Goal: Information Seeking & Learning: Learn about a topic

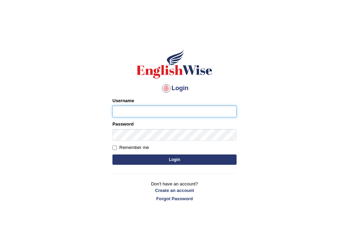
type input "J"
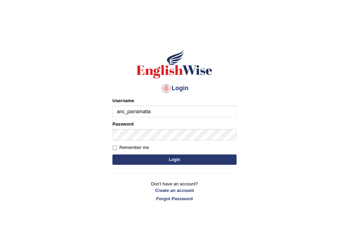
click at [121, 111] on input "anc_parramatta" at bounding box center [174, 112] width 124 height 12
type input "Joanc_parramatta"
click at [223, 157] on button "Login" at bounding box center [174, 160] width 124 height 10
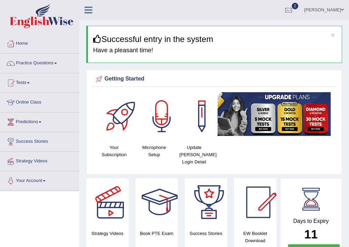
click at [57, 62] on link "Practice Questions" at bounding box center [39, 62] width 79 height 17
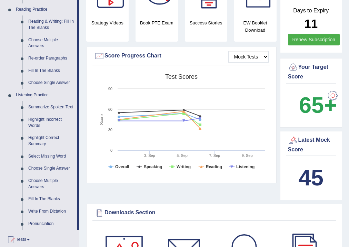
scroll to position [220, 0]
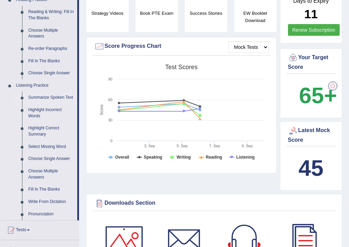
click at [48, 98] on link "Summarize Spoken Text" at bounding box center [51, 98] width 52 height 12
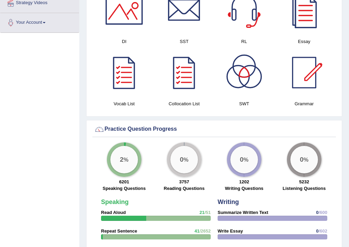
scroll to position [396, 0]
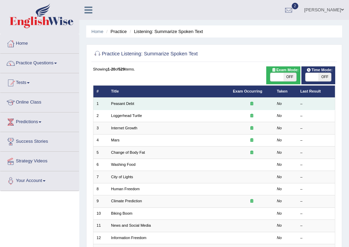
click at [251, 104] on icon at bounding box center [251, 104] width 3 height 4
click at [128, 103] on link "Peasant Debt" at bounding box center [122, 104] width 23 height 4
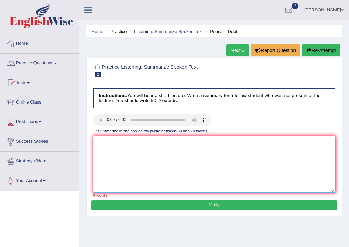
drag, startPoint x: 154, startPoint y: 172, endPoint x: 155, endPoint y: 168, distance: 3.9
click at [154, 172] on textarea at bounding box center [214, 164] width 242 height 57
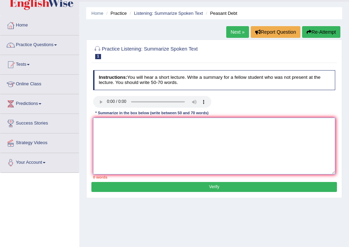
scroll to position [28, 0]
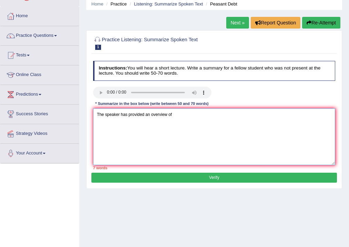
click at [150, 114] on textarea "The speaker has provided an overview of" at bounding box center [214, 137] width 242 height 57
click at [203, 114] on textarea "The speaker has provided a comprehensive overview of" at bounding box center [214, 137] width 242 height 57
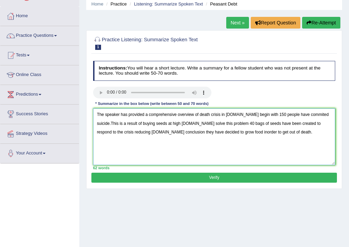
type textarea "The speaker has provided a comprehensive overview of death crisis in India.To b…"
click at [210, 179] on button "Verify" at bounding box center [213, 178] width 245 height 10
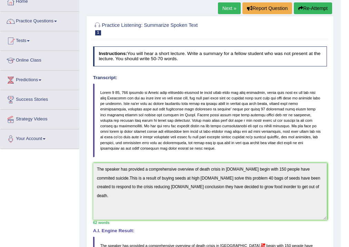
scroll to position [9, 0]
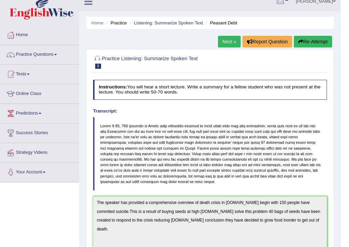
click at [58, 56] on link "Practice Questions" at bounding box center [39, 53] width 79 height 17
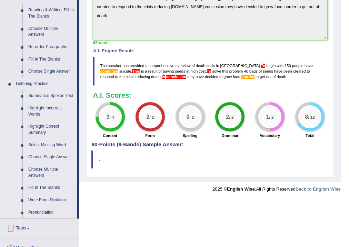
scroll to position [229, 0]
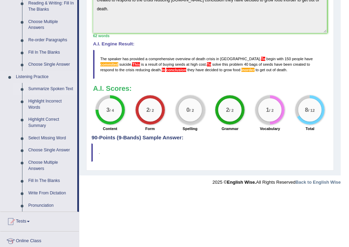
click at [52, 88] on link "Summarize Spoken Text" at bounding box center [51, 89] width 52 height 12
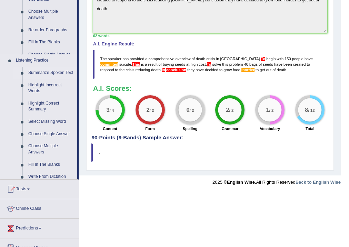
scroll to position [164, 0]
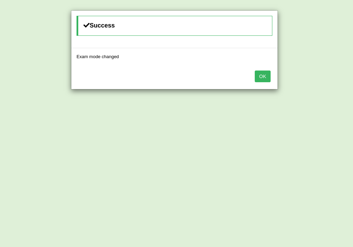
click at [260, 81] on button "OK" at bounding box center [263, 77] width 16 height 12
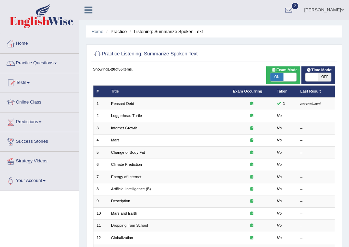
click at [325, 78] on span "OFF" at bounding box center [324, 77] width 13 height 8
checkbox input "true"
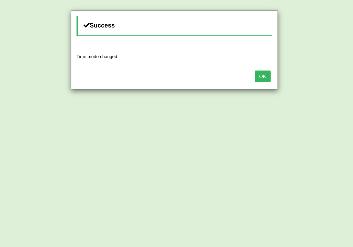
click at [267, 76] on button "OK" at bounding box center [263, 77] width 16 height 12
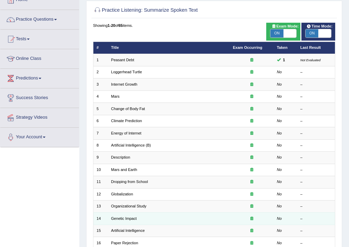
scroll to position [11, 0]
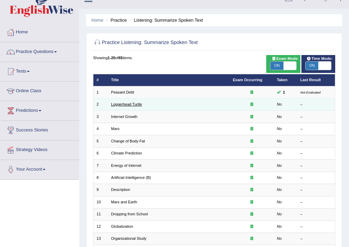
click at [130, 105] on link "Loggerhead Turtle" at bounding box center [126, 104] width 31 height 4
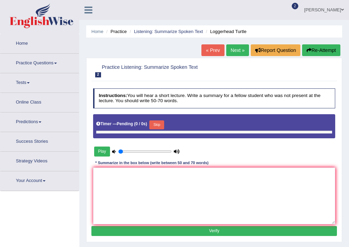
type input "0.85"
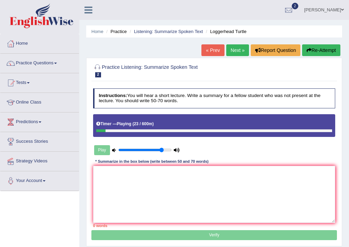
click at [320, 53] on button "Re-Attempt" at bounding box center [321, 50] width 38 height 12
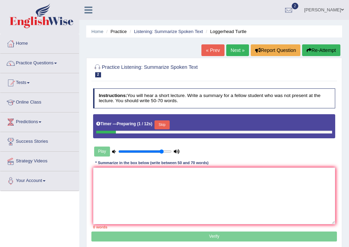
click at [318, 51] on button "Re-Attempt" at bounding box center [321, 50] width 38 height 12
click at [205, 49] on link "« Prev" at bounding box center [212, 50] width 23 height 12
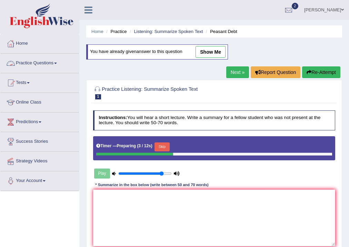
click at [56, 63] on span at bounding box center [55, 63] width 3 height 1
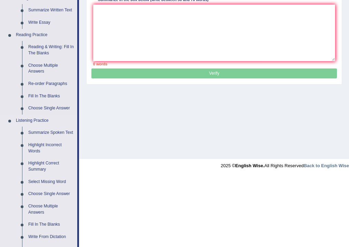
scroll to position [193, 0]
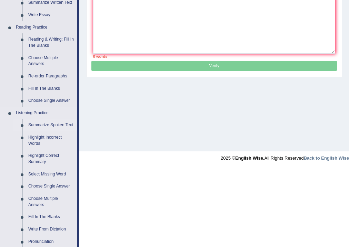
click at [50, 123] on link "Summarize Spoken Text" at bounding box center [51, 125] width 52 height 12
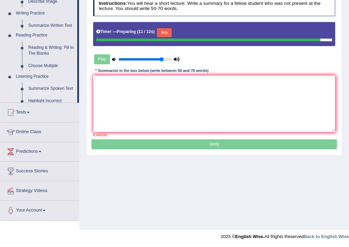
scroll to position [114, 0]
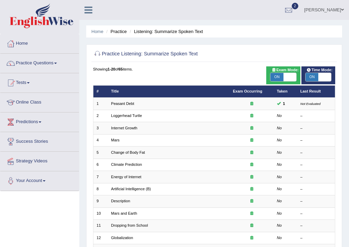
click at [310, 78] on span "ON" at bounding box center [311, 77] width 13 height 8
checkbox input "false"
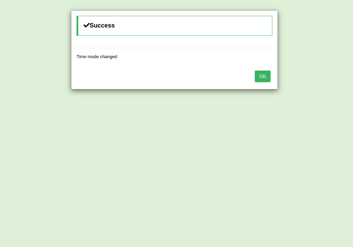
click at [262, 78] on button "OK" at bounding box center [263, 77] width 16 height 12
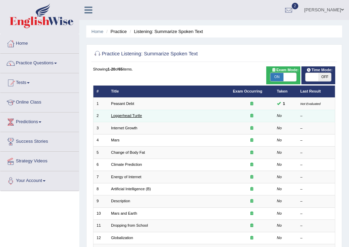
click at [130, 116] on link "Loggerhead Turtle" at bounding box center [126, 116] width 31 height 4
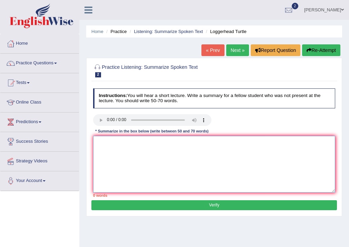
click at [107, 142] on textarea at bounding box center [214, 164] width 242 height 57
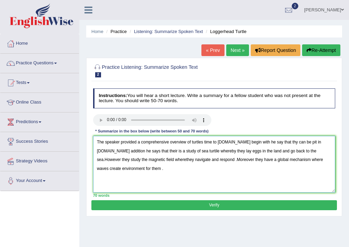
type textarea "The speaker provided a comprehensive overview of turtles time to work.To begin …"
click at [212, 207] on button "Verify" at bounding box center [213, 205] width 245 height 10
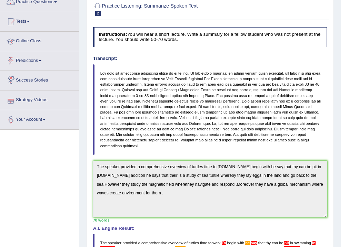
scroll to position [25, 0]
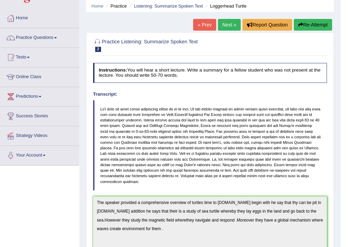
click at [55, 37] on link "Practice Questions" at bounding box center [39, 36] width 79 height 17
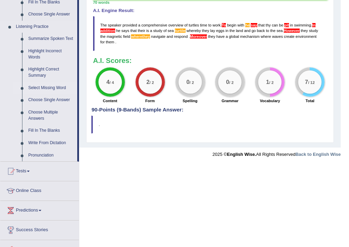
scroll to position [256, 0]
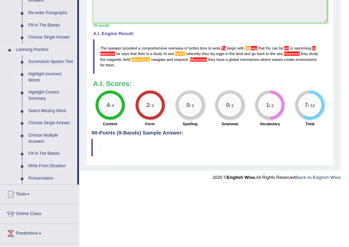
click at [45, 74] on link "Highlight Incorrect Words" at bounding box center [51, 77] width 52 height 18
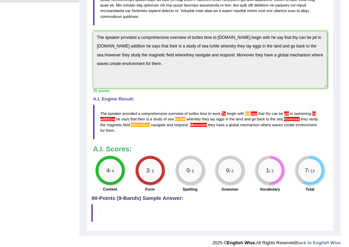
scroll to position [131, 0]
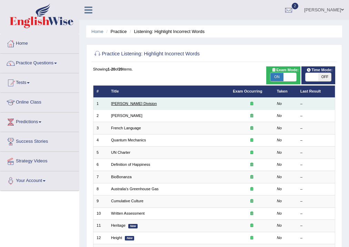
click at [123, 102] on link "[PERSON_NAME] Division" at bounding box center [134, 104] width 46 height 4
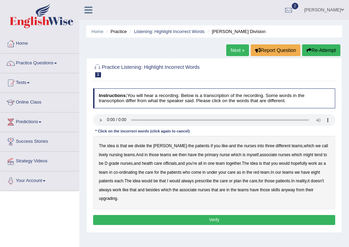
click at [108, 153] on b "lively" at bounding box center [103, 155] width 9 height 5
click at [246, 155] on b "myself" at bounding box center [252, 155] width 12 height 5
click at [191, 181] on b "always" at bounding box center [187, 181] width 12 height 5
click at [111, 198] on b "upgrading" at bounding box center [108, 198] width 18 height 5
click at [211, 220] on button "Verify" at bounding box center [214, 220] width 242 height 10
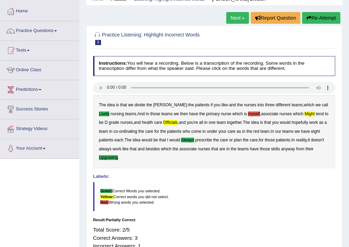
scroll to position [28, 0]
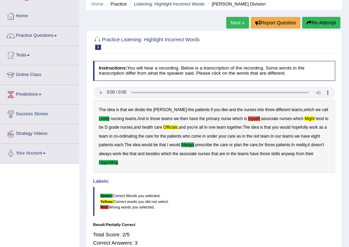
click at [234, 23] on link "Next »" at bounding box center [237, 23] width 23 height 12
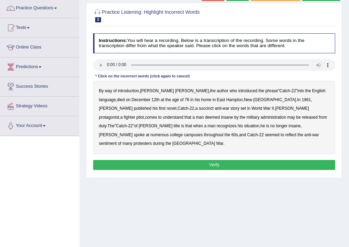
scroll to position [55, 0]
click at [198, 108] on b "succinct" at bounding box center [205, 108] width 15 height 5
click at [260, 118] on b "administration" at bounding box center [272, 117] width 25 height 5
click at [244, 127] on b "situation" at bounding box center [251, 126] width 15 height 5
click at [285, 135] on b "reflect" at bounding box center [290, 135] width 11 height 5
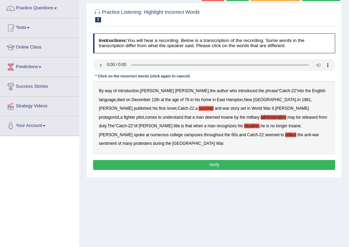
click at [185, 160] on button "Verify" at bounding box center [214, 165] width 242 height 10
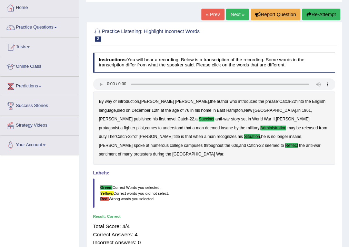
scroll to position [0, 0]
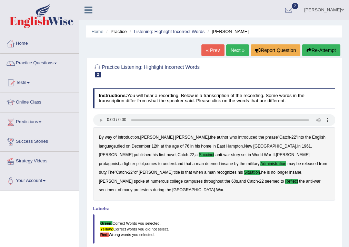
click at [234, 52] on link "Next »" at bounding box center [237, 50] width 23 height 12
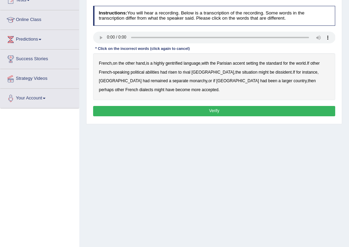
scroll to position [55, 0]
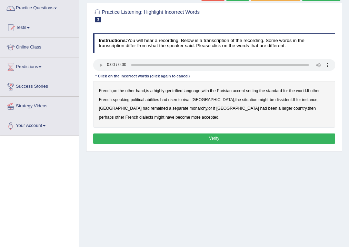
drag, startPoint x: 177, startPoint y: 91, endPoint x: 199, endPoint y: 91, distance: 22.4
click at [181, 91] on b "gentrified" at bounding box center [173, 91] width 17 height 5
click at [230, 92] on b "Parisian" at bounding box center [224, 91] width 15 height 5
drag, startPoint x: 156, startPoint y: 100, endPoint x: 185, endPoint y: 103, distance: 29.1
click at [171, 101] on div "French , on the other hand , is a highly gentrified language , with the Parisia…" at bounding box center [214, 104] width 242 height 47
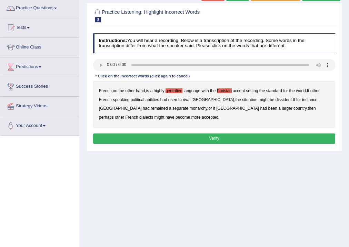
click at [189, 108] on b "monarchy" at bounding box center [198, 108] width 18 height 5
click at [194, 138] on button "Verify" at bounding box center [214, 139] width 242 height 10
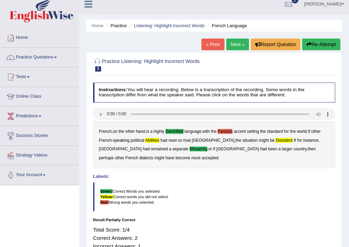
scroll to position [0, 0]
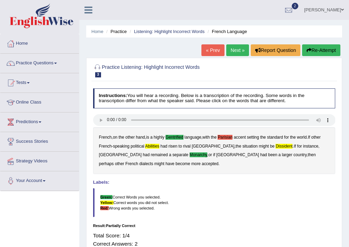
click at [236, 52] on link "Next »" at bounding box center [237, 50] width 23 height 12
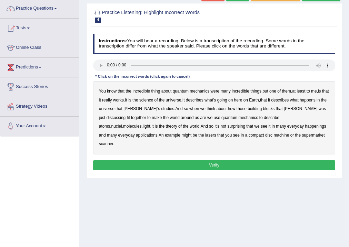
scroll to position [55, 0]
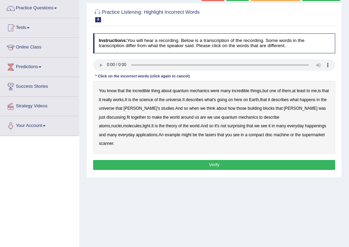
click at [153, 99] on b "science" at bounding box center [146, 99] width 14 height 5
click at [126, 115] on b "discussing" at bounding box center [115, 117] width 19 height 5
click at [305, 126] on b "happenings" at bounding box center [315, 126] width 21 height 5
click at [248, 134] on b "compact" at bounding box center [256, 135] width 16 height 5
click at [230, 160] on button "Verify" at bounding box center [214, 165] width 242 height 10
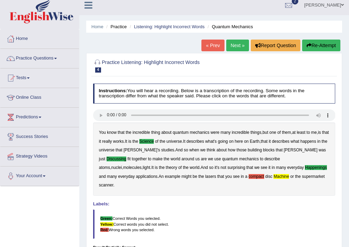
scroll to position [0, 0]
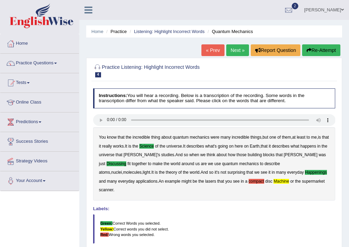
click at [232, 52] on link "Next »" at bounding box center [237, 50] width 23 height 12
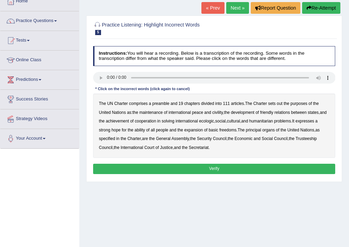
scroll to position [28, 0]
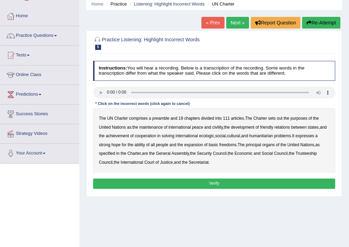
click at [279, 119] on b "out" at bounding box center [280, 118] width 6 height 5
click at [218, 127] on b "civility" at bounding box center [217, 127] width 11 height 5
click at [214, 137] on b "ecologic" at bounding box center [206, 136] width 15 height 5
click at [145, 145] on b "ability" at bounding box center [139, 145] width 10 height 5
click at [200, 180] on button "Verify" at bounding box center [214, 184] width 242 height 10
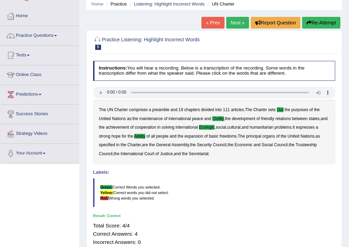
click at [233, 22] on link "Next »" at bounding box center [237, 23] width 23 height 12
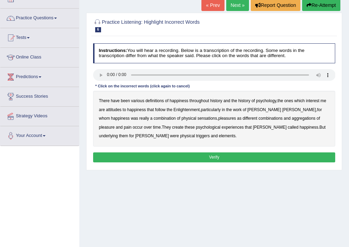
scroll to position [55, 0]
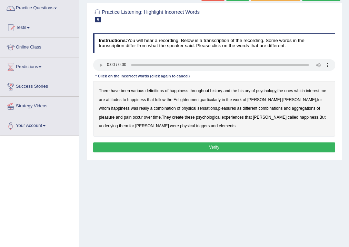
drag, startPoint x: 114, startPoint y: 99, endPoint x: 134, endPoint y: 100, distance: 19.7
click at [123, 100] on div "There have been various definitions of happiness throughout history and the his…" at bounding box center [214, 109] width 242 height 56
drag, startPoint x: 163, startPoint y: 107, endPoint x: 186, endPoint y: 107, distance: 22.7
click at [197, 107] on b "sensations" at bounding box center [207, 108] width 20 height 5
drag, startPoint x: 135, startPoint y: 116, endPoint x: 146, endPoint y: 116, distance: 11.0
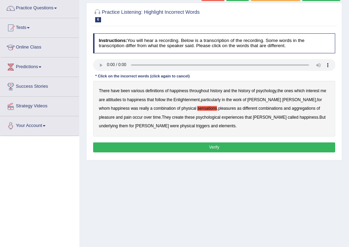
click at [172, 116] on b "create" at bounding box center [177, 117] width 11 height 5
click at [219, 125] on b "elements" at bounding box center [227, 126] width 17 height 5
click at [164, 145] on button "Verify" at bounding box center [214, 148] width 242 height 10
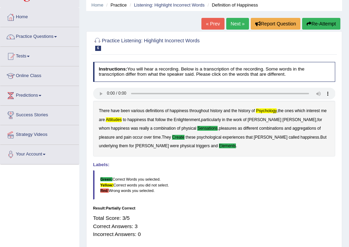
scroll to position [0, 0]
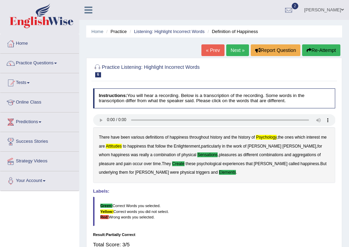
click at [229, 51] on link "Next »" at bounding box center [237, 50] width 23 height 12
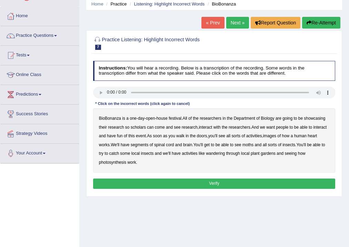
scroll to position [28, 0]
click at [139, 128] on b "scholars" at bounding box center [138, 127] width 15 height 5
click at [272, 135] on b "images" at bounding box center [269, 136] width 13 height 5
click at [143, 145] on b "segments" at bounding box center [140, 145] width 18 height 5
click at [252, 145] on b "moths" at bounding box center [247, 145] width 11 height 5
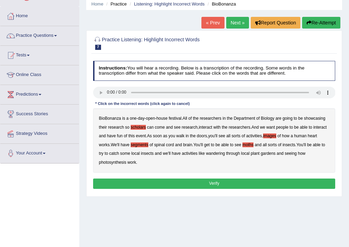
click at [221, 154] on b "wandering" at bounding box center [215, 153] width 19 height 5
click at [200, 184] on button "Verify" at bounding box center [214, 184] width 242 height 10
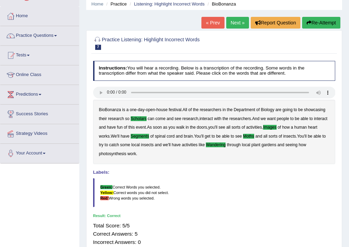
click at [231, 22] on link "Next »" at bounding box center [237, 23] width 23 height 12
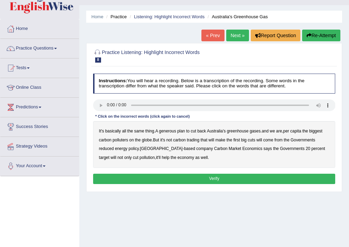
scroll to position [28, 0]
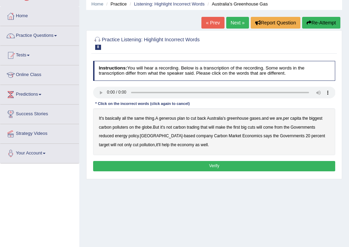
click at [168, 119] on b "generous" at bounding box center [167, 118] width 17 height 5
click at [149, 128] on b "globe" at bounding box center [147, 127] width 10 height 5
click at [299, 128] on b "Governments" at bounding box center [302, 127] width 24 height 5
click at [135, 135] on b "policy" at bounding box center [133, 136] width 10 height 5
click at [194, 164] on button "Verify" at bounding box center [214, 166] width 242 height 10
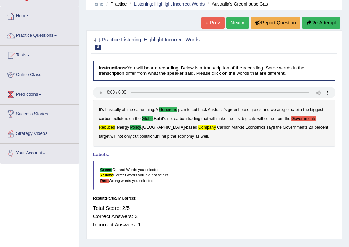
click at [238, 26] on link "Next »" at bounding box center [237, 23] width 23 height 12
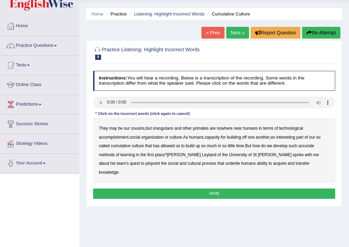
scroll to position [28, 0]
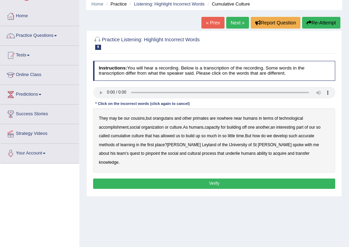
click at [165, 118] on b "orangutans" at bounding box center [163, 118] width 21 height 5
click at [163, 117] on b "orangutans" at bounding box center [163, 118] width 21 height 5
click at [120, 127] on b "accomplishment" at bounding box center [114, 127] width 30 height 5
click at [294, 127] on b "interesting" at bounding box center [285, 127] width 19 height 5
drag, startPoint x: 302, startPoint y: 134, endPoint x: 292, endPoint y: 140, distance: 11.2
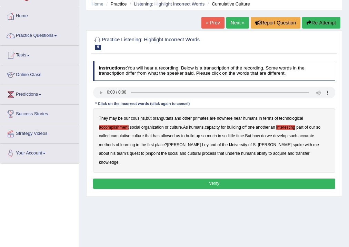
click at [302, 135] on b "accurate" at bounding box center [306, 136] width 16 height 5
click at [187, 154] on b "cultural" at bounding box center [193, 153] width 13 height 5
click at [295, 153] on b "transfer" at bounding box center [302, 153] width 14 height 5
click at [217, 179] on button "Verify" at bounding box center [214, 184] width 242 height 10
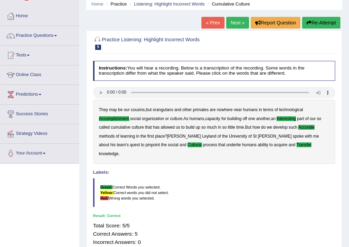
click at [230, 21] on link "Next »" at bounding box center [237, 23] width 23 height 12
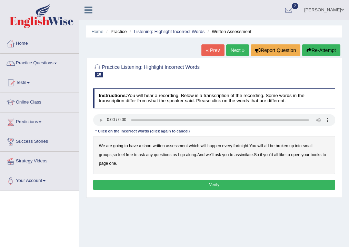
click at [285, 146] on b "broken" at bounding box center [281, 146] width 12 height 5
click at [234, 154] on b "assimilate" at bounding box center [243, 155] width 18 height 5
click at [200, 182] on button "Verify" at bounding box center [214, 185] width 242 height 10
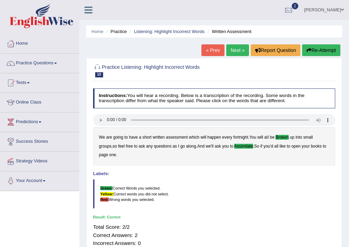
click at [233, 52] on link "Next »" at bounding box center [237, 50] width 23 height 12
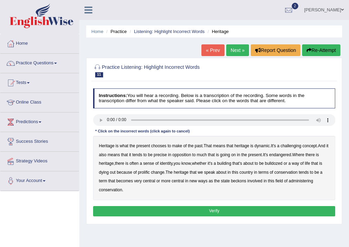
click at [290, 145] on b "challenging" at bounding box center [290, 146] width 21 height 5
click at [166, 154] on b "precise" at bounding box center [160, 155] width 13 height 5
click at [167, 163] on b "identity" at bounding box center [165, 163] width 13 height 5
click at [239, 181] on b "beckons" at bounding box center [238, 181] width 15 height 5
click at [218, 213] on button "Verify" at bounding box center [214, 211] width 242 height 10
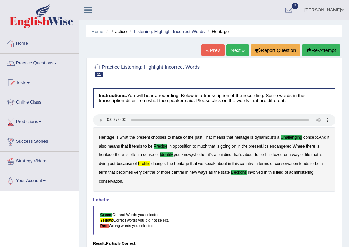
click at [230, 50] on link "Next »" at bounding box center [237, 50] width 23 height 12
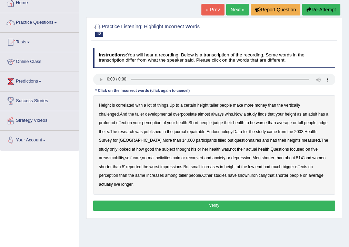
scroll to position [55, 0]
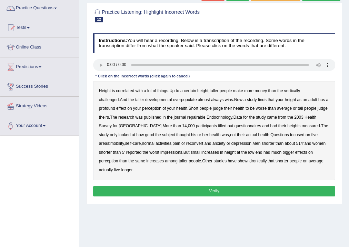
click at [145, 100] on b "developmental" at bounding box center [158, 99] width 27 height 5
click at [173, 101] on b "overpopulate" at bounding box center [185, 99] width 24 height 5
click at [191, 117] on b "repairable" at bounding box center [196, 117] width 18 height 5
click at [186, 144] on b "reconvert" at bounding box center [194, 143] width 17 height 5
click at [166, 186] on button "Verify" at bounding box center [214, 191] width 242 height 10
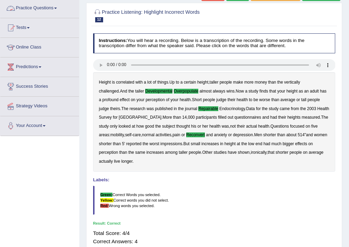
click at [50, 7] on link "Practice Questions" at bounding box center [39, 7] width 79 height 17
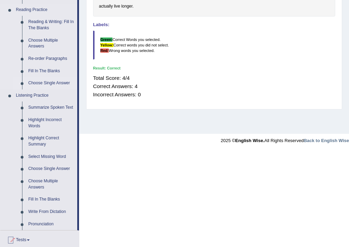
scroll to position [220, 0]
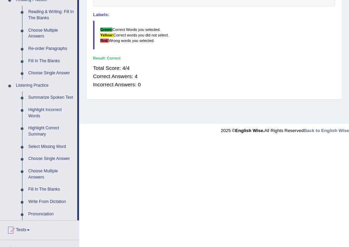
click at [40, 110] on link "Highlight Incorrect Words" at bounding box center [51, 113] width 52 height 18
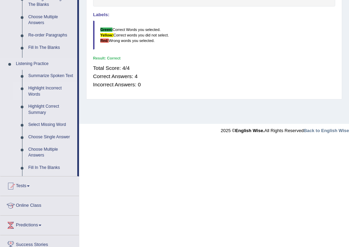
scroll to position [114, 0]
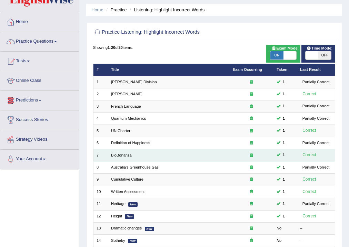
scroll to position [55, 0]
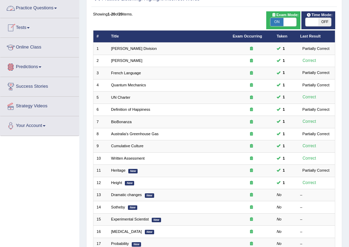
click at [52, 6] on link "Practice Questions" at bounding box center [39, 7] width 79 height 17
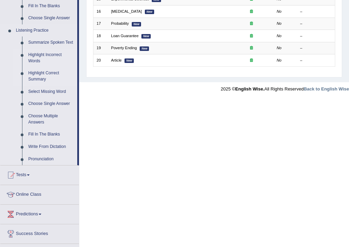
scroll to position [303, 0]
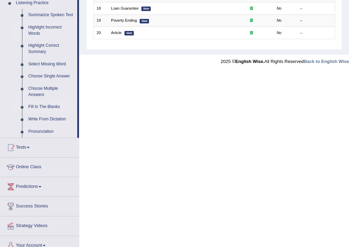
click at [39, 107] on link "Fill In The Blanks" at bounding box center [51, 107] width 52 height 12
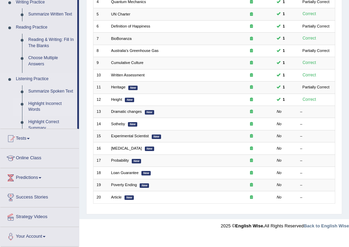
scroll to position [127, 0]
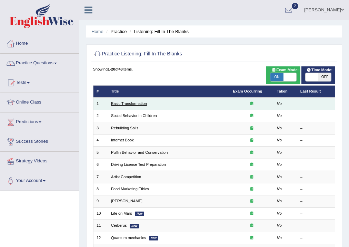
click at [123, 105] on link "Basic Transformation" at bounding box center [129, 104] width 36 height 4
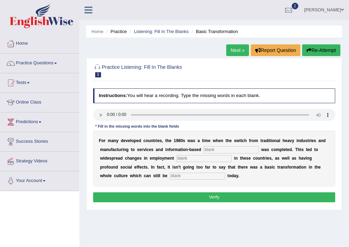
click at [223, 150] on input "text" at bounding box center [230, 149] width 55 height 7
type input "interprise"
click at [205, 160] on input "text" at bounding box center [203, 158] width 55 height 7
type input "patterns"
click at [224, 175] on input "text" at bounding box center [196, 176] width 55 height 7
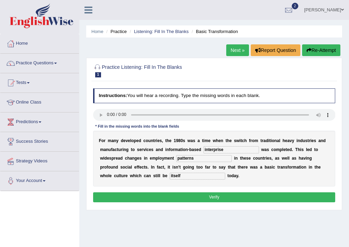
type input "itself"
click at [234, 200] on button "Verify" at bounding box center [214, 198] width 242 height 10
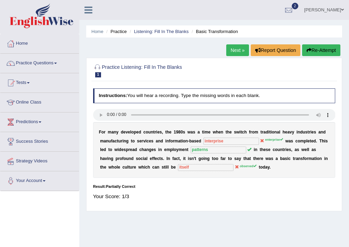
click at [235, 49] on link "Next »" at bounding box center [237, 50] width 23 height 12
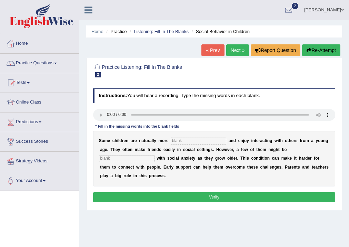
click at [199, 138] on input "text" at bounding box center [198, 141] width 55 height 7
type input "sociable"
click at [149, 159] on input "text" at bounding box center [126, 158] width 55 height 7
type input "diagnosed"
click at [217, 195] on button "Verify" at bounding box center [214, 198] width 242 height 10
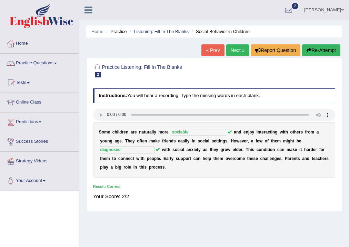
click at [235, 51] on link "Next »" at bounding box center [237, 50] width 23 height 12
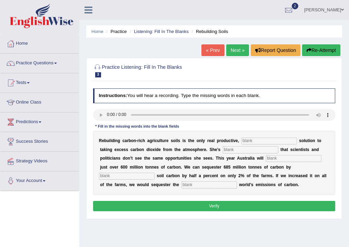
click at [250, 140] on input "text" at bounding box center [268, 141] width 55 height 7
type input "parmanent"
click at [246, 147] on input "text" at bounding box center [250, 149] width 55 height 7
type input "frustrated"
click at [281, 159] on input "text" at bounding box center [293, 158] width 55 height 7
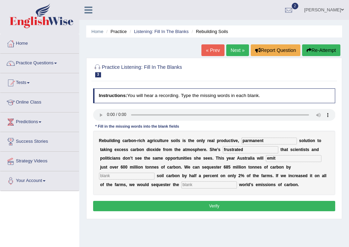
type input "emit"
click at [144, 178] on input "text" at bounding box center [126, 176] width 55 height 7
type input "increasing"
click at [207, 186] on input "text" at bounding box center [208, 185] width 55 height 7
type input "whole"
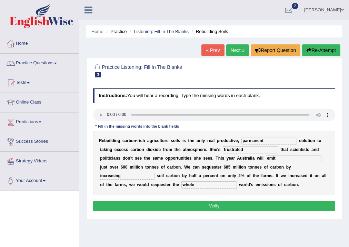
click at [217, 204] on button "Verify" at bounding box center [214, 206] width 242 height 10
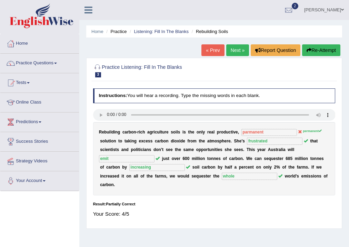
click at [237, 54] on link "Next »" at bounding box center [237, 50] width 23 height 12
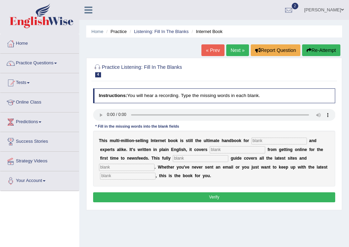
click at [267, 141] on input "text" at bounding box center [278, 141] width 55 height 7
type input "novices"
click at [231, 147] on input "text" at bounding box center [236, 149] width 55 height 7
type input "r"
type input "everything"
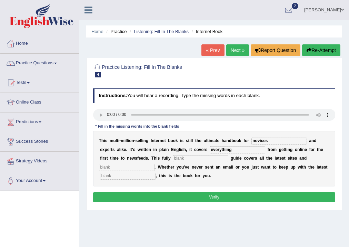
click at [209, 155] on input "text" at bounding box center [200, 158] width 55 height 7
type input "c"
type input "revised"
click at [152, 166] on input "text" at bounding box center [126, 167] width 55 height 7
type input "craces"
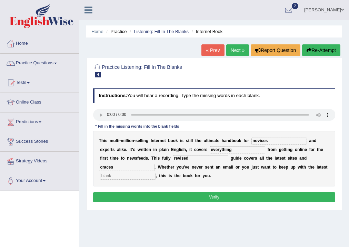
click at [147, 178] on input "text" at bounding box center [127, 176] width 55 height 7
type input "development"
click at [179, 194] on button "Verify" at bounding box center [214, 198] width 242 height 10
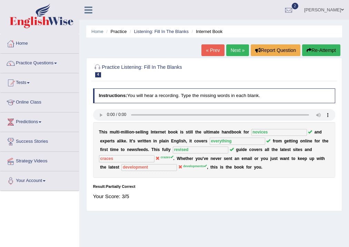
click at [235, 54] on link "Next »" at bounding box center [237, 50] width 23 height 12
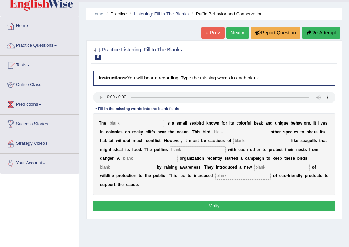
scroll to position [28, 0]
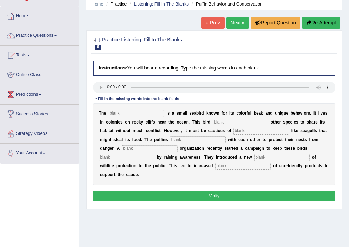
click at [125, 111] on input "text" at bounding box center [136, 113] width 55 height 7
type input "puffins"
click at [223, 123] on input "text" at bounding box center [240, 122] width 55 height 7
type input "allows"
click at [249, 130] on input "text" at bounding box center [260, 131] width 55 height 7
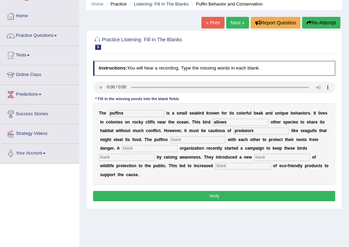
type input "predators"
click at [209, 137] on input "text" at bounding box center [197, 139] width 55 height 7
type input "cooperate"
click at [163, 146] on input "text" at bounding box center [149, 148] width 55 height 7
type input "corperate"
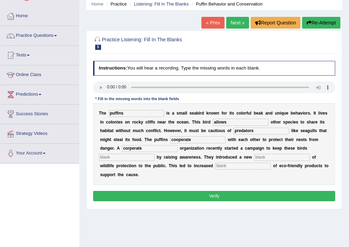
click at [154, 157] on input "text" at bounding box center [126, 157] width 55 height 7
type input "safe"
click at [278, 159] on input "text" at bounding box center [281, 157] width 55 height 7
type input "concption"
click at [248, 164] on input "text" at bounding box center [242, 166] width 55 height 7
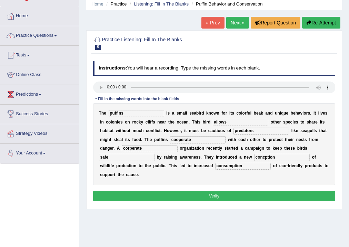
type input "consumption"
click at [219, 195] on button "Verify" at bounding box center [214, 196] width 242 height 10
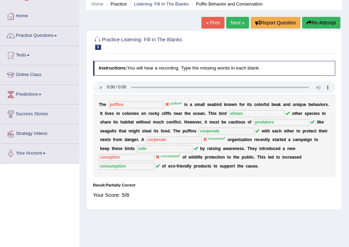
click at [237, 25] on link "Next »" at bounding box center [237, 23] width 23 height 12
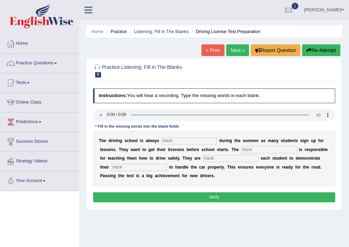
click at [168, 141] on input "text" at bounding box center [188, 141] width 55 height 7
type input "busy"
click at [247, 148] on input "text" at bounding box center [268, 149] width 55 height 7
type input "instructor"
click at [243, 162] on input "text" at bounding box center [230, 158] width 55 height 7
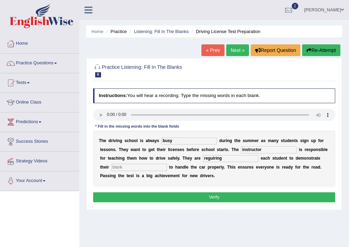
type input "reguiring"
click at [154, 165] on input "text" at bounding box center [138, 167] width 55 height 7
type input "ability"
click at [218, 196] on button "Verify" at bounding box center [214, 198] width 242 height 10
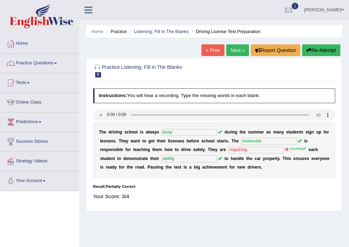
click at [237, 53] on link "Next »" at bounding box center [237, 50] width 23 height 12
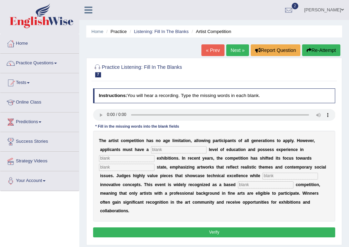
scroll to position [28, 0]
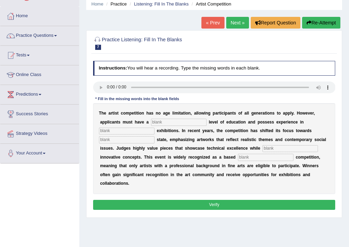
click at [174, 121] on input "text" at bounding box center [178, 122] width 55 height 7
type input "graduate"
click at [124, 133] on input "text" at bounding box center [126, 131] width 55 height 7
type input "scope"
click at [132, 141] on input "text" at bounding box center [126, 139] width 55 height 7
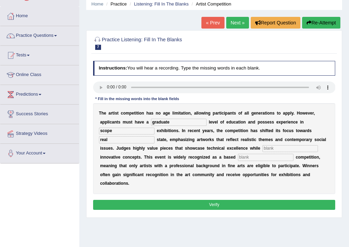
type input "real"
click at [257, 158] on input "text" at bounding box center [265, 157] width 55 height 7
type input "profession"
click at [279, 150] on input "text" at bounding box center [289, 148] width 55 height 7
type input "this"
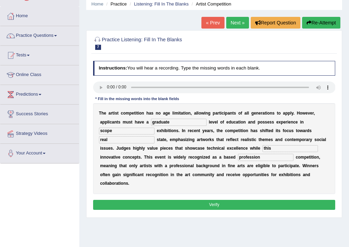
click at [244, 206] on button "Verify" at bounding box center [214, 205] width 242 height 10
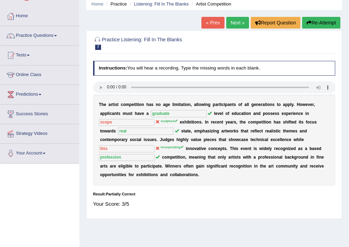
click at [57, 35] on span at bounding box center [55, 35] width 3 height 1
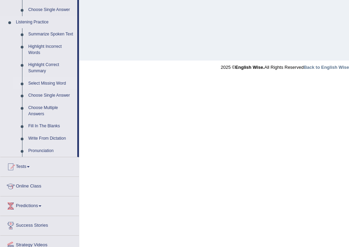
scroll to position [284, 0]
click at [44, 126] on link "Fill In The Blanks" at bounding box center [51, 126] width 52 height 12
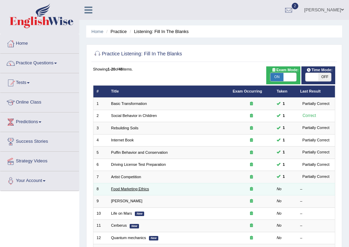
click at [130, 189] on link "Food Marketing Ethics" at bounding box center [130, 189] width 38 height 4
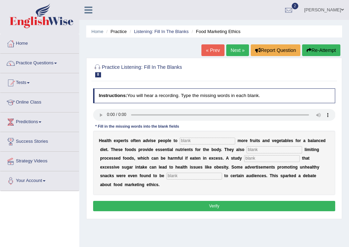
click at [200, 138] on input "text" at bounding box center [206, 141] width 55 height 7
type input "consume"
click at [251, 150] on input "text" at bounding box center [273, 149] width 55 height 7
type input "recomended"
click at [265, 157] on input "text" at bounding box center [271, 158] width 55 height 7
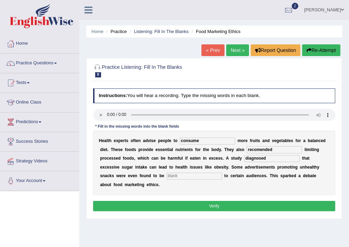
type input "diagnosed"
click at [205, 176] on input "text" at bounding box center [193, 176] width 55 height 7
type input "offensive"
click at [218, 207] on button "Verify" at bounding box center [214, 206] width 242 height 10
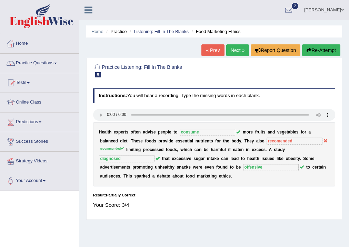
click at [231, 51] on link "Next »" at bounding box center [237, 50] width 23 height 12
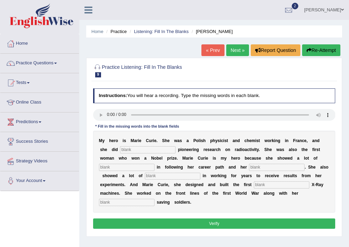
click at [135, 149] on input "text" at bounding box center [147, 149] width 55 height 7
type input "conducted"
click at [138, 169] on input "text" at bounding box center [126, 167] width 55 height 7
type input "determination"
click at [180, 177] on input "text" at bounding box center [172, 176] width 55 height 7
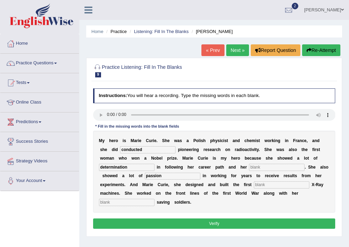
type input "passion"
click at [285, 184] on input "text" at bounding box center [281, 185] width 55 height 7
type input "years"
click at [148, 203] on input "text" at bounding box center [126, 202] width 55 height 7
type input "daughter"
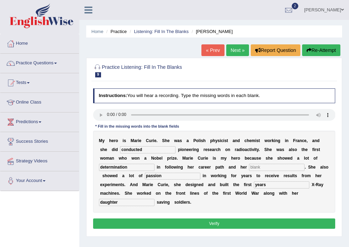
click at [268, 168] on input "text" at bounding box center [276, 167] width 55 height 7
type input "goals"
click at [248, 221] on button "Verify" at bounding box center [214, 224] width 242 height 10
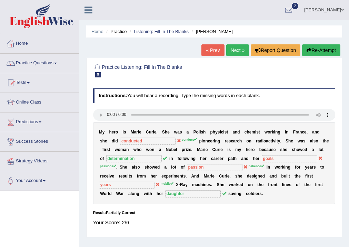
click at [312, 52] on button "Re-Attempt" at bounding box center [321, 50] width 38 height 12
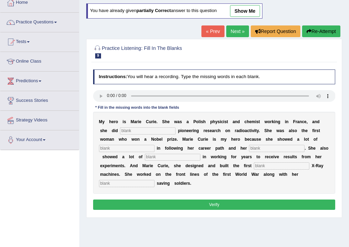
scroll to position [55, 0]
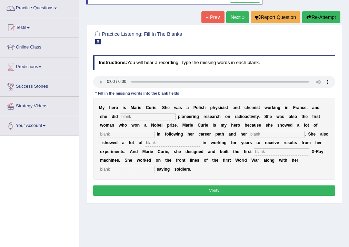
click at [146, 116] on input "text" at bounding box center [147, 116] width 55 height 7
type input "conduct"
click at [144, 133] on input "text" at bounding box center [126, 134] width 55 height 7
type input "determination"
click at [265, 133] on input "text" at bounding box center [276, 134] width 55 height 7
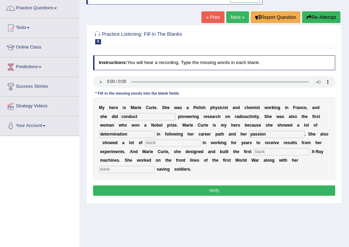
type input "passion"
click at [169, 143] on input "text" at bounding box center [172, 143] width 55 height 7
type input "patience"
click at [278, 153] on input "text" at bounding box center [281, 151] width 55 height 7
type input "mobile"
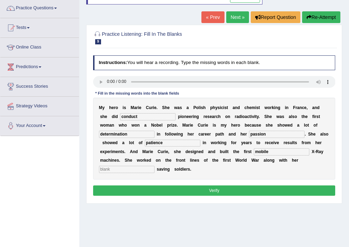
click at [148, 166] on input "text" at bounding box center [126, 169] width 55 height 7
type input "daughter"
click at [210, 189] on button "Verify" at bounding box center [214, 191] width 242 height 10
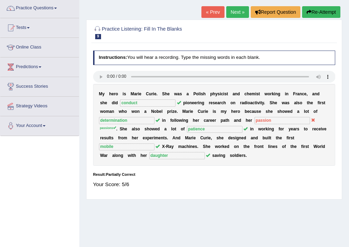
click at [235, 14] on link "Next »" at bounding box center [237, 12] width 23 height 12
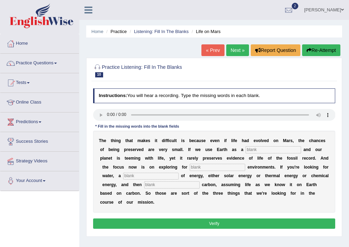
click at [249, 150] on input "text" at bounding box center [272, 149] width 55 height 7
type input "reference"
click at [219, 168] on input "text" at bounding box center [216, 167] width 55 height 7
type input "habitat"
click at [178, 176] on input "text" at bounding box center [150, 176] width 55 height 7
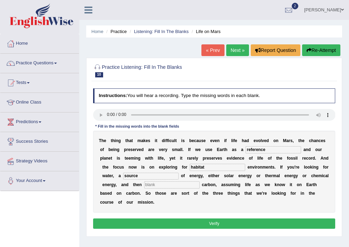
type input "source"
click at [188, 184] on input "text" at bounding box center [171, 185] width 55 height 7
type input "organic"
click at [217, 220] on button "Verify" at bounding box center [214, 224] width 242 height 10
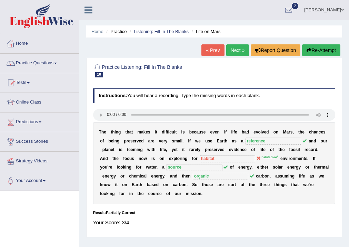
click at [235, 50] on link "Next »" at bounding box center [237, 50] width 23 height 12
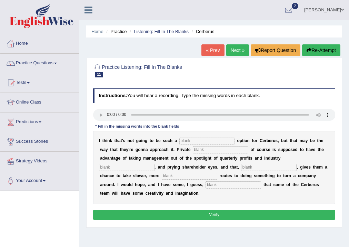
click at [192, 141] on input "text" at bounding box center [206, 141] width 55 height 7
type input "viable"
click at [203, 150] on input "text" at bounding box center [220, 149] width 55 height 7
type input "aquitive"
click at [129, 164] on input "text" at bounding box center [126, 167] width 55 height 7
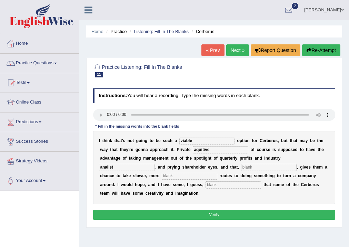
type input "analist"
click at [170, 178] on input "text" at bounding box center [189, 176] width 55 height 7
type input "highpatetic"
click at [229, 185] on input "text" at bounding box center [232, 185] width 55 height 7
type input "optimisim"
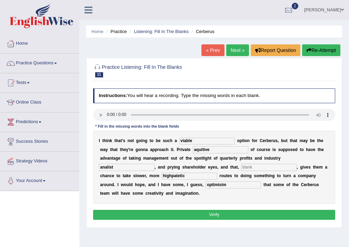
click at [219, 214] on button "Verify" at bounding box center [214, 215] width 242 height 10
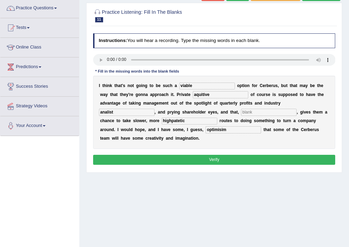
scroll to position [28, 0]
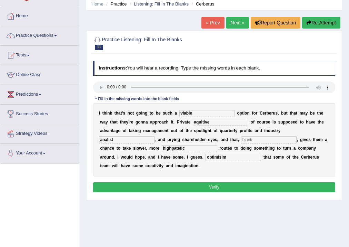
click at [252, 139] on input "text" at bounding box center [268, 139] width 55 height 7
type input "patient"
click at [236, 186] on button "Verify" at bounding box center [214, 188] width 242 height 10
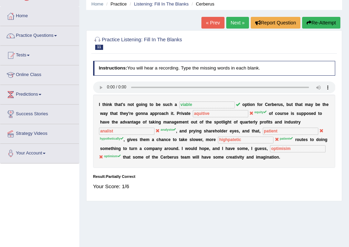
click at [314, 26] on button "Re-Attempt" at bounding box center [321, 23] width 38 height 12
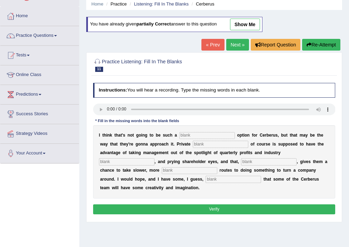
click at [199, 135] on input "text" at bounding box center [206, 135] width 55 height 7
type input "viable"
click at [204, 145] on input "text" at bounding box center [220, 144] width 55 height 7
type input "equity"
click at [140, 163] on input "text" at bounding box center [126, 161] width 55 height 7
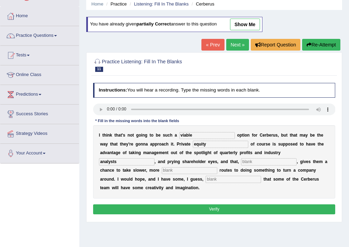
type input "analysts"
click at [250, 160] on input "text" at bounding box center [268, 161] width 55 height 7
type input "hypothetically"
click at [197, 171] on input "text" at bounding box center [189, 170] width 55 height 7
type input "patient"
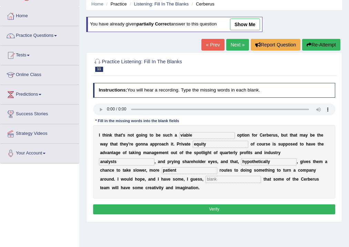
click at [224, 181] on input "text" at bounding box center [232, 179] width 55 height 7
type input "optimism"
click at [210, 209] on button "Verify" at bounding box center [214, 210] width 242 height 10
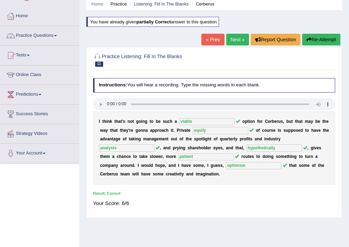
click at [56, 34] on link "Practice Questions" at bounding box center [39, 34] width 79 height 17
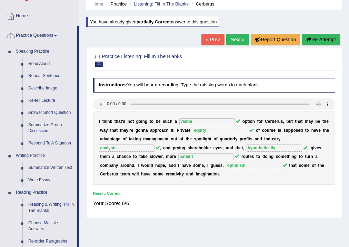
click at [236, 39] on link "Next »" at bounding box center [237, 40] width 23 height 12
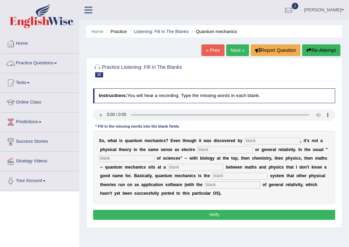
click at [56, 62] on link "Practice Questions" at bounding box center [39, 62] width 79 height 17
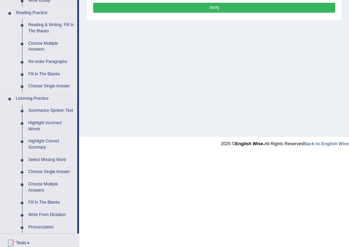
scroll to position [311, 0]
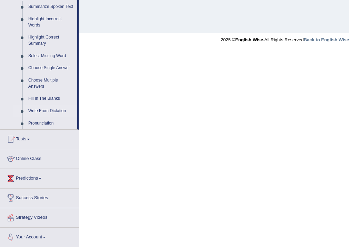
click at [43, 111] on link "Write From Dictation" at bounding box center [51, 111] width 52 height 12
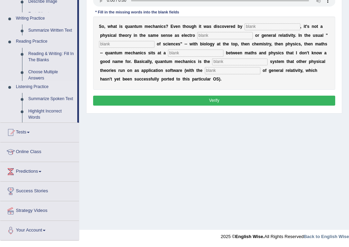
scroll to position [114, 0]
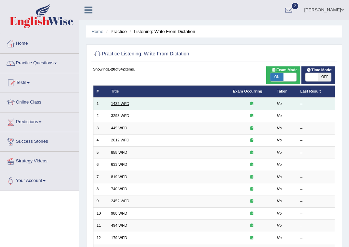
click at [119, 104] on link "1432 WFD" at bounding box center [120, 104] width 18 height 4
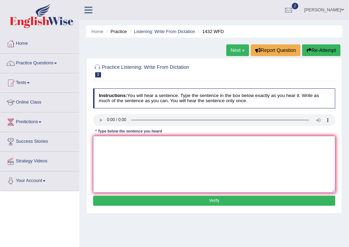
click at [114, 142] on textarea at bounding box center [214, 164] width 242 height 57
type textarea "More physical activity is beneficial to your health."
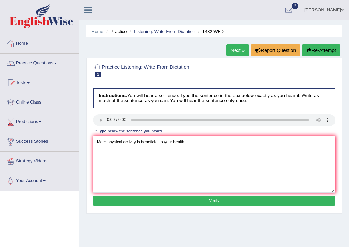
click at [214, 201] on button "Verify" at bounding box center [214, 201] width 242 height 10
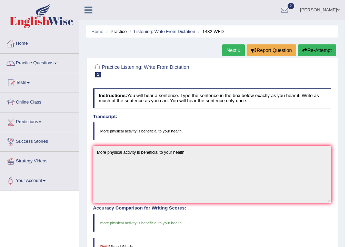
click at [229, 50] on link "Next »" at bounding box center [233, 50] width 23 height 12
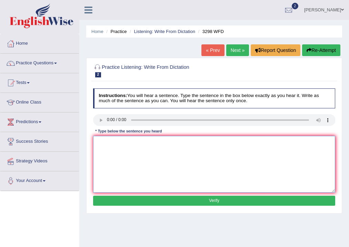
click at [114, 153] on textarea at bounding box center [214, 164] width 242 height 57
type textarea "Animal behaviour appears to be more distinctive compared to that of humana."
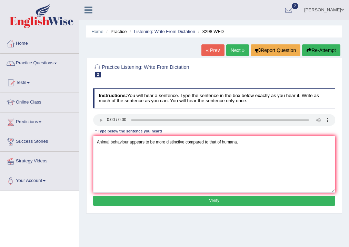
click at [209, 201] on button "Verify" at bounding box center [214, 201] width 242 height 10
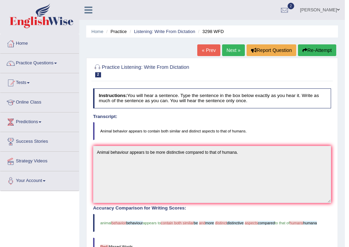
click at [233, 51] on link "Next »" at bounding box center [233, 50] width 23 height 12
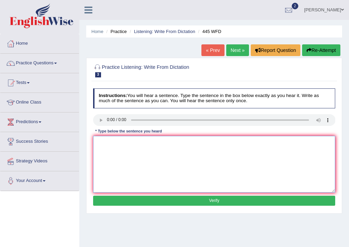
click at [120, 146] on textarea at bounding box center [214, 164] width 242 height 57
type textarea "t"
type textarea "The America scientist made a plan create a space in [GEOGRAPHIC_DATA]."
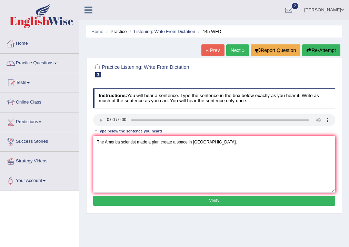
click at [211, 199] on button "Verify" at bounding box center [214, 201] width 242 height 10
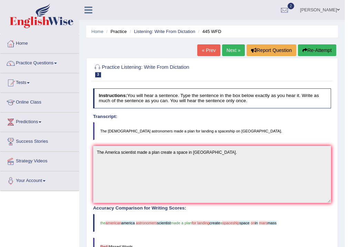
click at [225, 51] on link "Next »" at bounding box center [233, 50] width 23 height 12
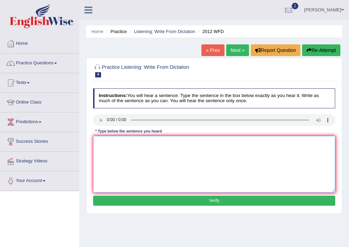
click at [113, 142] on textarea at bounding box center [214, 164] width 242 height 57
drag, startPoint x: 114, startPoint y: 142, endPoint x: 118, endPoint y: 141, distance: 4.4
click at [115, 142] on textarea "There is agreat debate deal in thia topic" at bounding box center [214, 164] width 242 height 57
click at [170, 141] on textarea "There is a great debate deal in thia topic" at bounding box center [214, 164] width 242 height 57
type textarea "There is a great debate deal in thia topic."
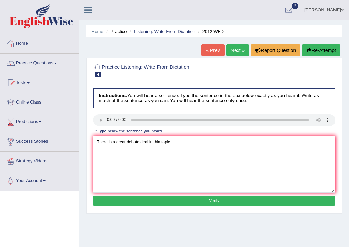
click at [189, 198] on button "Verify" at bounding box center [214, 201] width 242 height 10
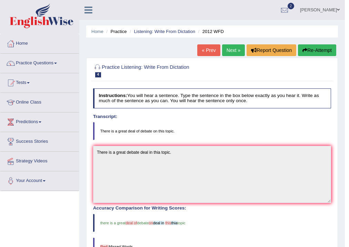
click at [228, 51] on link "Next »" at bounding box center [233, 50] width 23 height 12
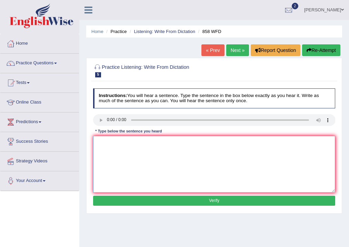
click at [168, 155] on textarea at bounding box center [214, 164] width 242 height 57
click at [103, 145] on textarea at bounding box center [214, 164] width 242 height 57
click at [114, 142] on textarea "The year" at bounding box center [214, 164] width 242 height 57
click at [103, 142] on textarea "The year super facts when" at bounding box center [214, 164] width 242 height 57
click at [113, 142] on textarea "The year super facts when" at bounding box center [214, 164] width 242 height 57
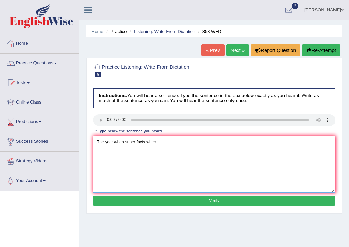
click at [155, 142] on textarea "The year when super facts when" at bounding box center [214, 164] width 242 height 57
type textarea "The year when super facts intrested historians."
click at [198, 198] on button "Verify" at bounding box center [214, 201] width 242 height 10
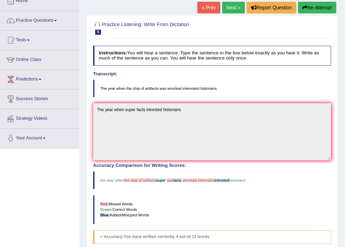
scroll to position [33, 0]
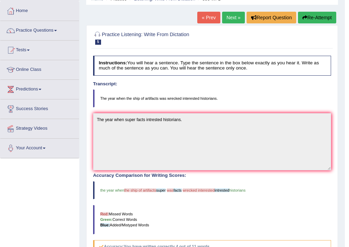
click at [231, 16] on link "Next »" at bounding box center [233, 18] width 23 height 12
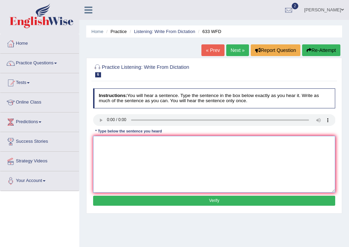
click at [105, 145] on textarea at bounding box center [214, 164] width 242 height 57
click at [158, 142] on textarea "Research shows that doing exercuse makes us feel better." at bounding box center [214, 164] width 242 height 57
type textarea "Research shows that doing exercise makes us feel better."
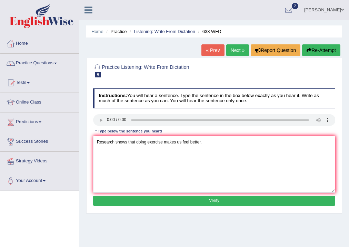
click at [187, 200] on button "Verify" at bounding box center [214, 201] width 242 height 10
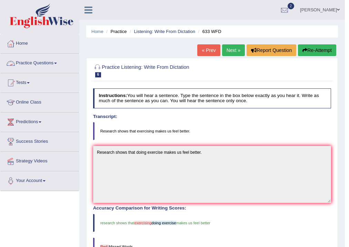
click at [57, 63] on span at bounding box center [55, 63] width 3 height 1
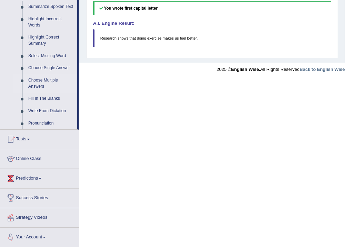
scroll to position [311, 0]
click at [45, 111] on link "Write From Dictation" at bounding box center [51, 111] width 52 height 12
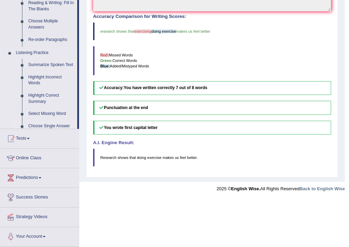
scroll to position [143, 0]
